Goal: Information Seeking & Learning: Learn about a topic

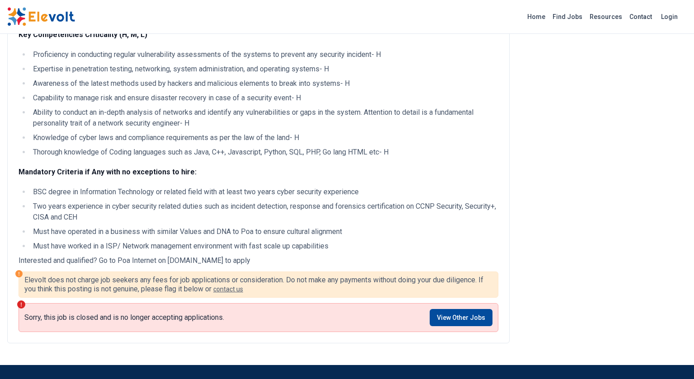
scroll to position [518, 0]
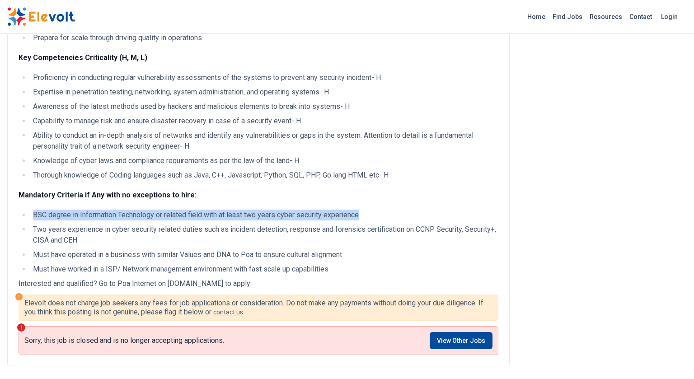
drag, startPoint x: 33, startPoint y: 225, endPoint x: 359, endPoint y: 224, distance: 325.6
click at [359, 220] on li "BSC degree in Information Technology or related field with at least two years c…" at bounding box center [264, 215] width 468 height 11
copy li "BSC degree in Information Technology or related field with at least two years c…"
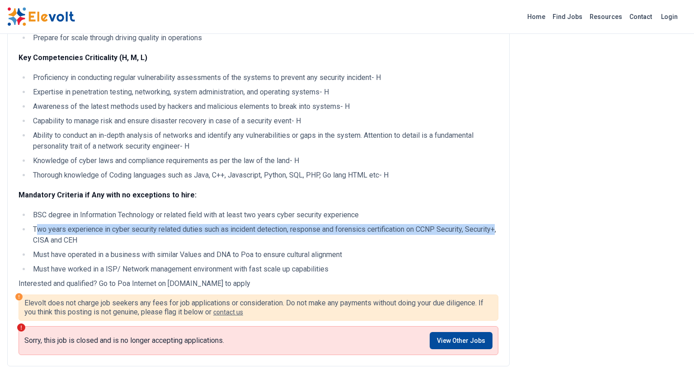
drag, startPoint x: 36, startPoint y: 240, endPoint x: 63, endPoint y: 247, distance: 27.6
click at [63, 246] on li "Two years experience in cyber security related duties such as incident detectio…" at bounding box center [264, 235] width 468 height 22
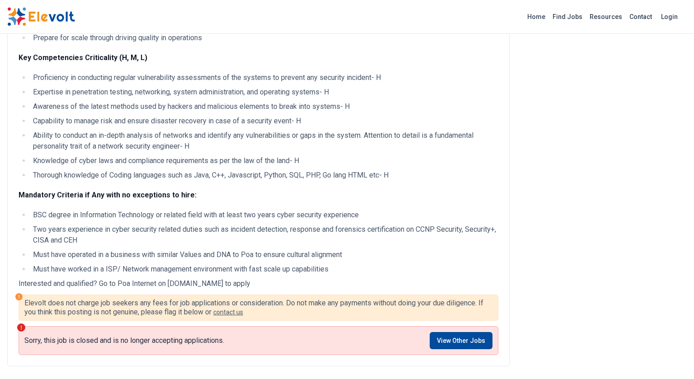
click at [33, 241] on li "Two years experience in cyber security related duties such as incident detectio…" at bounding box center [264, 235] width 468 height 22
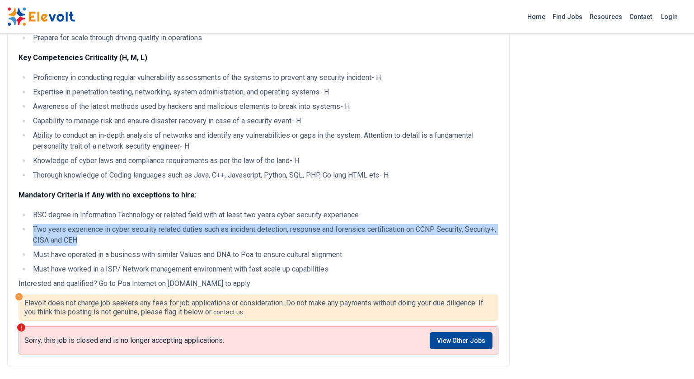
drag, startPoint x: 34, startPoint y: 239, endPoint x: 112, endPoint y: 251, distance: 79.4
click at [112, 246] on li "Two years experience in cyber security related duties such as incident detectio…" at bounding box center [264, 235] width 468 height 22
copy li "Two years experience in cyber security related duties such as incident detectio…"
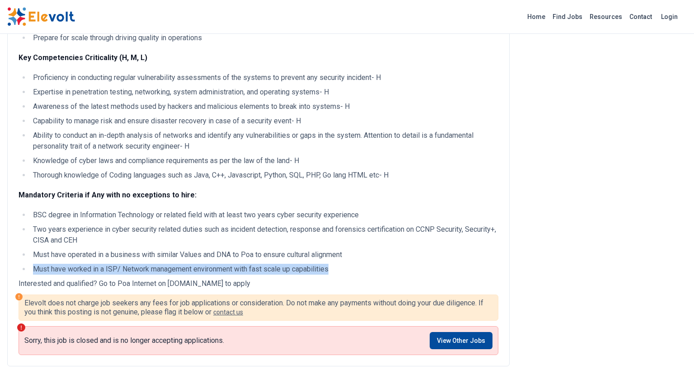
drag, startPoint x: 33, startPoint y: 278, endPoint x: 333, endPoint y: 280, distance: 300.8
click at [333, 275] on li "Must have worked in a ISP/ Network management environment with fast scale up ca…" at bounding box center [264, 269] width 468 height 11
copy li "Must have worked in a ISP/ Network management environment with fast scale up ca…"
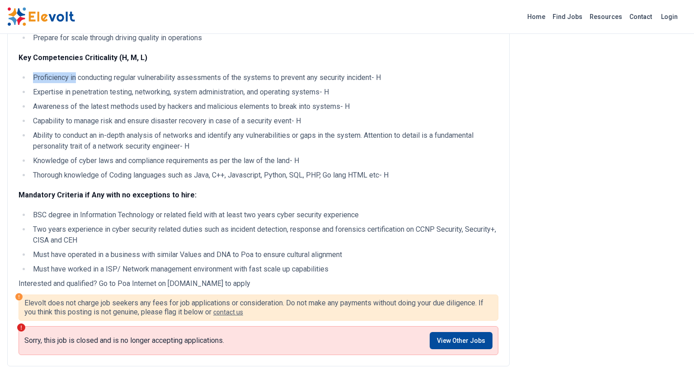
drag, startPoint x: 32, startPoint y: 87, endPoint x: 75, endPoint y: 92, distance: 43.6
click at [75, 83] on li "Proficiency in conducting regular vulnerability assessments of the systems to p…" at bounding box center [264, 77] width 468 height 11
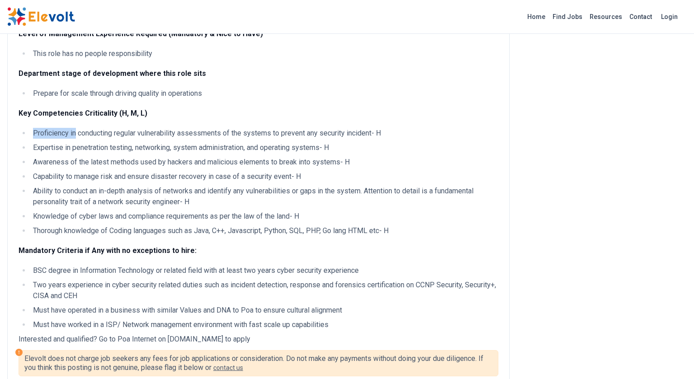
scroll to position [461, 0]
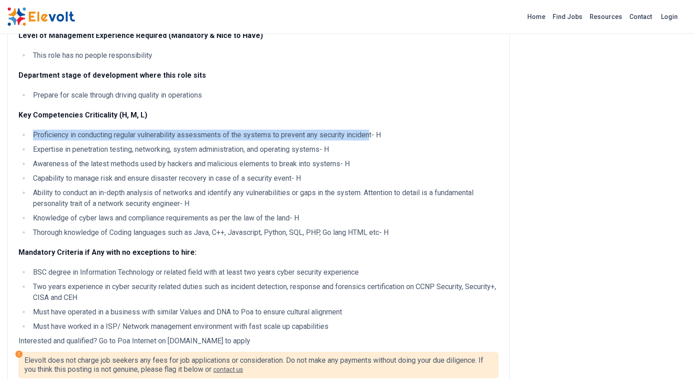
click at [372, 140] on li "Proficiency in conducting regular vulnerability assessments of the systems to p…" at bounding box center [264, 135] width 468 height 11
click at [374, 140] on li "Proficiency in conducting regular vulnerability assessments of the systems to p…" at bounding box center [264, 135] width 468 height 11
copy li "Proficiency in conducting regular vulnerability assessments of the systems to p…"
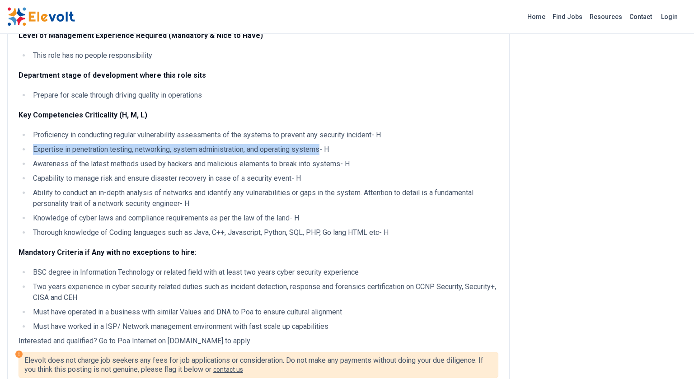
drag, startPoint x: 33, startPoint y: 159, endPoint x: 321, endPoint y: 163, distance: 288.1
click at [323, 155] on li "Expertise in penetration testing, networking, system administration, and operat…" at bounding box center [264, 149] width 468 height 11
copy li "Expertise in penetration testing, networking, system administration, and operat…"
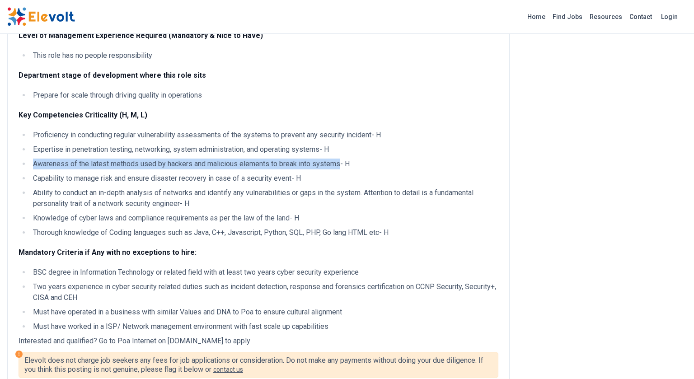
drag, startPoint x: 33, startPoint y: 174, endPoint x: 340, endPoint y: 180, distance: 307.1
click at [341, 169] on li "Awareness of the latest methods used by hackers and malicious elements to break…" at bounding box center [264, 163] width 468 height 11
copy li "Awareness of the latest methods used by hackers and malicious elements to break…"
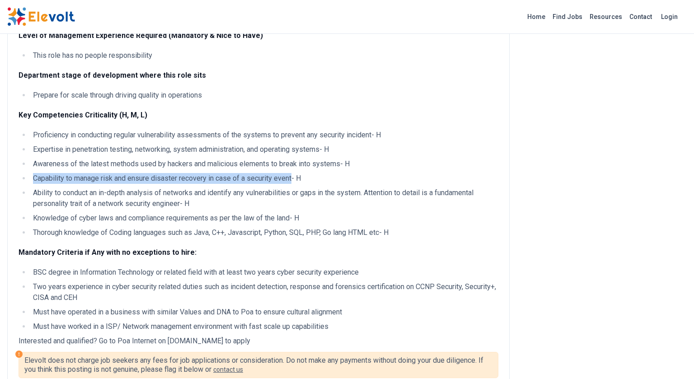
drag, startPoint x: 34, startPoint y: 188, endPoint x: 292, endPoint y: 188, distance: 258.3
click at [292, 184] on li "Capability to manage risk and ensure disaster recovery in case of a security ev…" at bounding box center [264, 178] width 468 height 11
copy li "Capability to manage risk and ensure disaster recovery in case of a security ev…"
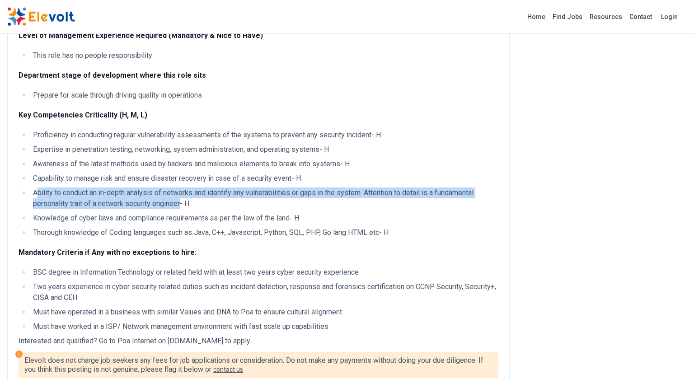
drag, startPoint x: 36, startPoint y: 203, endPoint x: 180, endPoint y: 215, distance: 144.6
click at [180, 209] on li "Ability to conduct an in-depth analysis of networks and identify any vulnerabil…" at bounding box center [264, 198] width 468 height 22
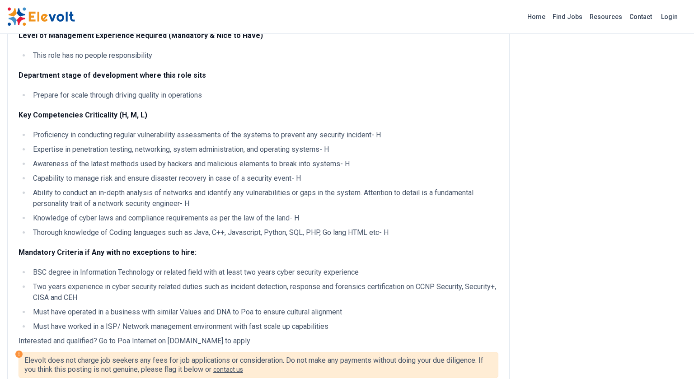
click at [31, 205] on li "Ability to conduct an in-depth analysis of networks and identify any vulnerabil…" at bounding box center [264, 198] width 468 height 22
click at [38, 202] on li "Ability to conduct an in-depth analysis of networks and identify any vulnerabil…" at bounding box center [264, 198] width 468 height 22
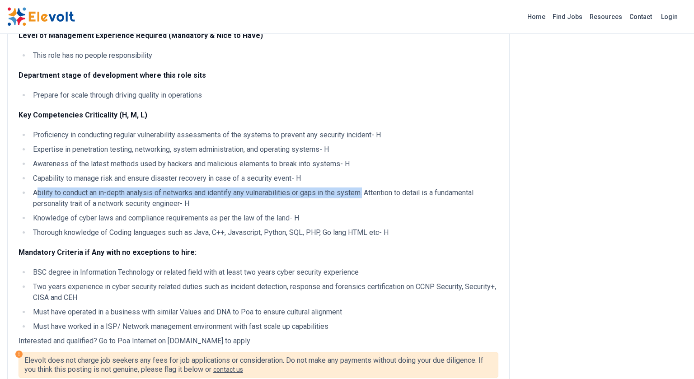
drag, startPoint x: 37, startPoint y: 204, endPoint x: 365, endPoint y: 203, distance: 327.4
click at [365, 203] on li "Ability to conduct an in-depth analysis of networks and identify any vulnerabil…" at bounding box center [264, 198] width 468 height 22
copy li "bility to conduct an in-depth analysis of networks and identify any vulnerabili…"
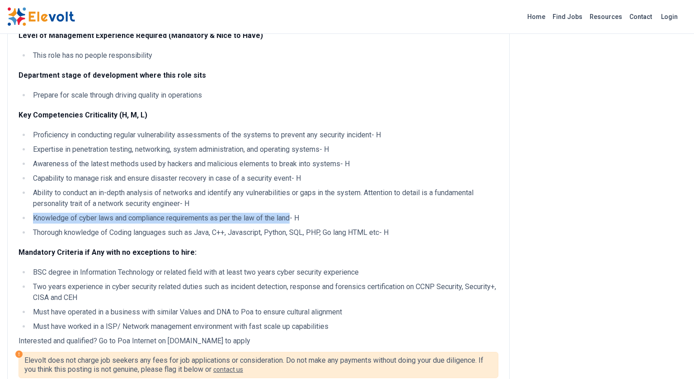
drag, startPoint x: 34, startPoint y: 231, endPoint x: 291, endPoint y: 228, distance: 257.4
click at [291, 224] on li "Knowledge of cyber laws and compliance requirements as per the law of the land-…" at bounding box center [264, 218] width 468 height 11
copy li "Knowledge of cyber laws and compliance requirements as per the law of the land"
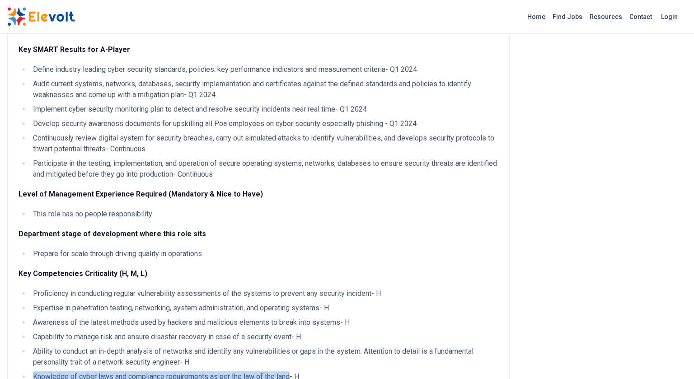
scroll to position [277, 0]
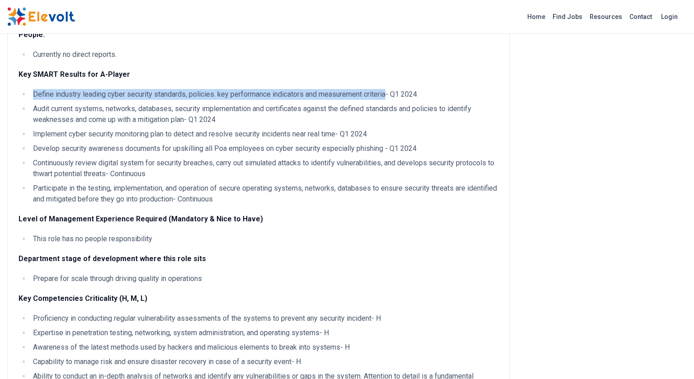
drag, startPoint x: 32, startPoint y: 104, endPoint x: 390, endPoint y: 105, distance: 358.1
click at [390, 100] on li "Define industry leading cyber security standards, policies. key performance ind…" at bounding box center [264, 94] width 468 height 11
copy li "Define industry leading cyber security standards, policies. key performance ind…"
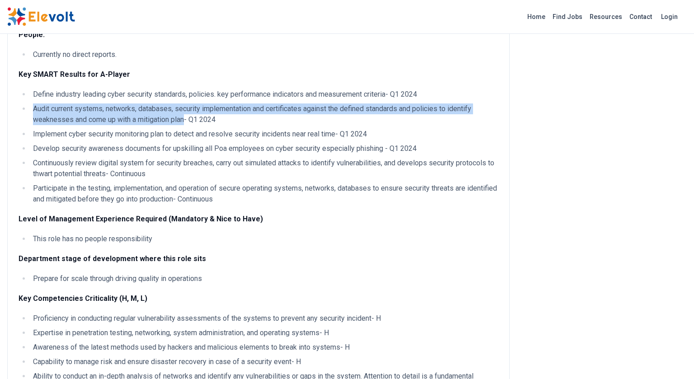
drag, startPoint x: 34, startPoint y: 121, endPoint x: 185, endPoint y: 134, distance: 151.4
click at [186, 125] on li "Audit current systems, networks, databases, security implementation and certifi…" at bounding box center [264, 114] width 468 height 22
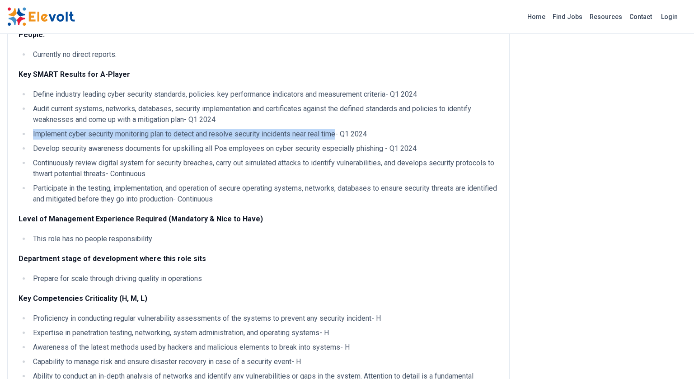
drag, startPoint x: 31, startPoint y: 145, endPoint x: 338, endPoint y: 149, distance: 306.6
click at [338, 140] on li "Implement cyber security monitoring plan to detect and resolve security inciden…" at bounding box center [264, 134] width 468 height 11
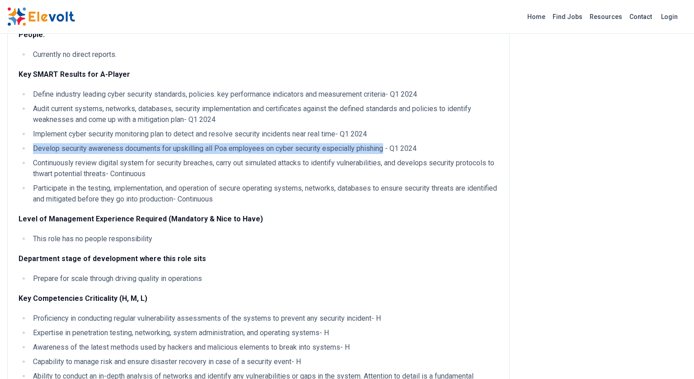
drag, startPoint x: 33, startPoint y: 160, endPoint x: 381, endPoint y: 159, distance: 347.7
click at [381, 154] on li "Develop security awareness documents for upskilling all Poa employees on cyber …" at bounding box center [264, 148] width 468 height 11
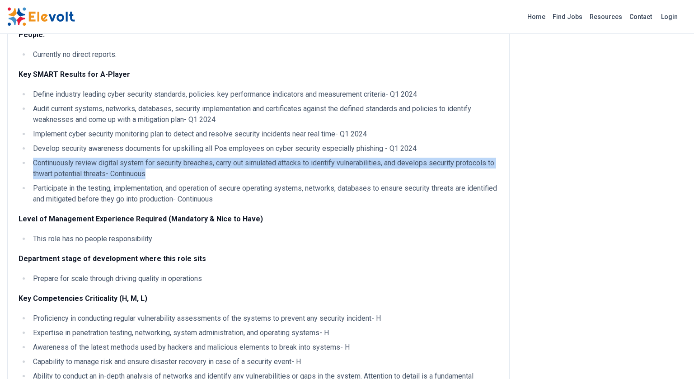
drag, startPoint x: 33, startPoint y: 174, endPoint x: 149, endPoint y: 186, distance: 116.3
click at [149, 179] on li "Continuously review digital system for security breaches, carry out simulated a…" at bounding box center [264, 169] width 468 height 22
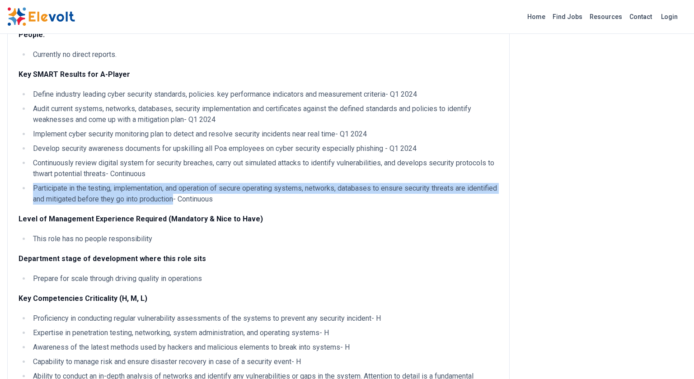
drag, startPoint x: 34, startPoint y: 198, endPoint x: 208, endPoint y: 207, distance: 174.1
click at [208, 205] on li "Participate in the testing, implementation, and operation of secure operating s…" at bounding box center [264, 194] width 468 height 22
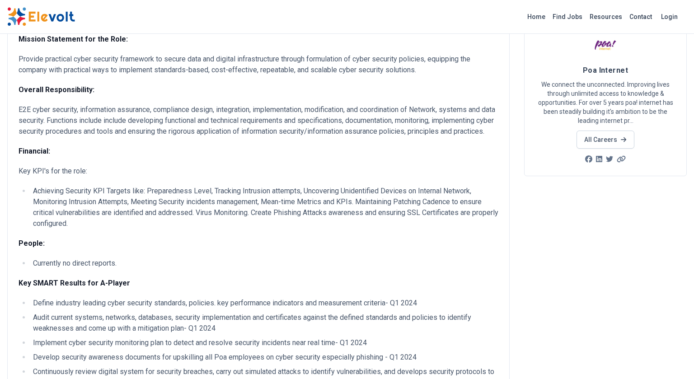
scroll to position [64, 0]
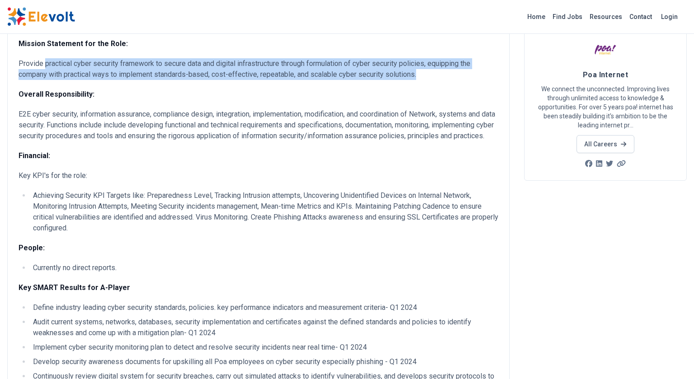
drag, startPoint x: 44, startPoint y: 62, endPoint x: 418, endPoint y: 74, distance: 374.1
click at [418, 74] on p "Provide practical cyber security framework to secure data and digital infrastru…" at bounding box center [259, 69] width 480 height 22
